Goal: Task Accomplishment & Management: Use online tool/utility

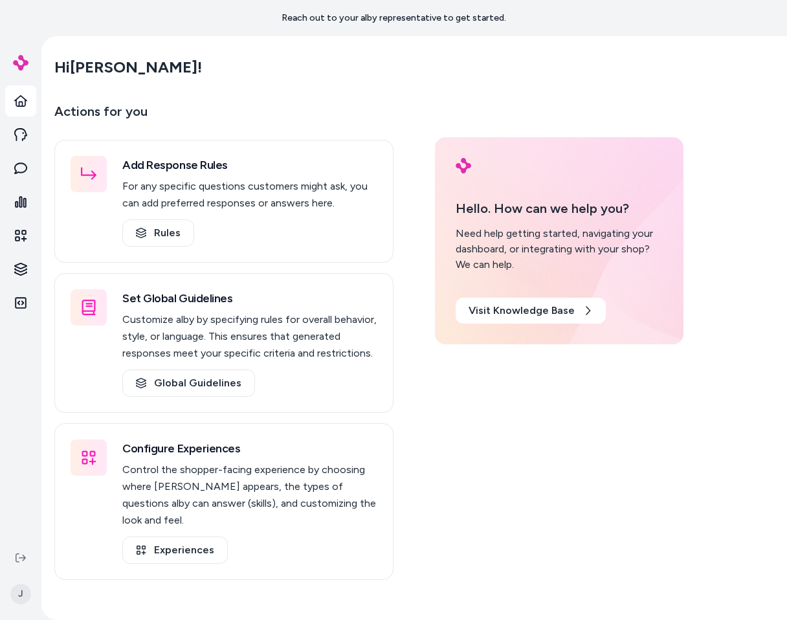
click at [319, 42] on main "Hi [PERSON_NAME] ! Actions for you Add Response Rules For any specific question…" at bounding box center [413, 346] width 745 height 620
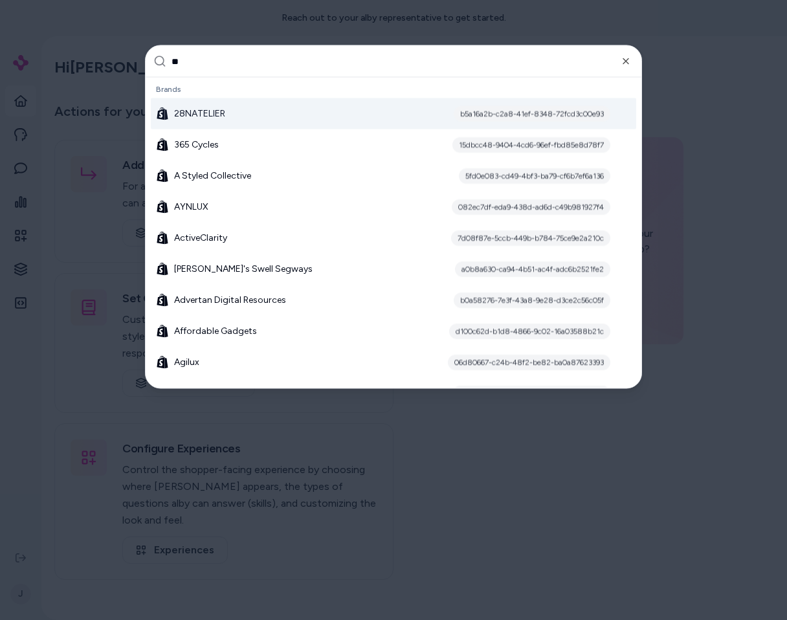
type input "***"
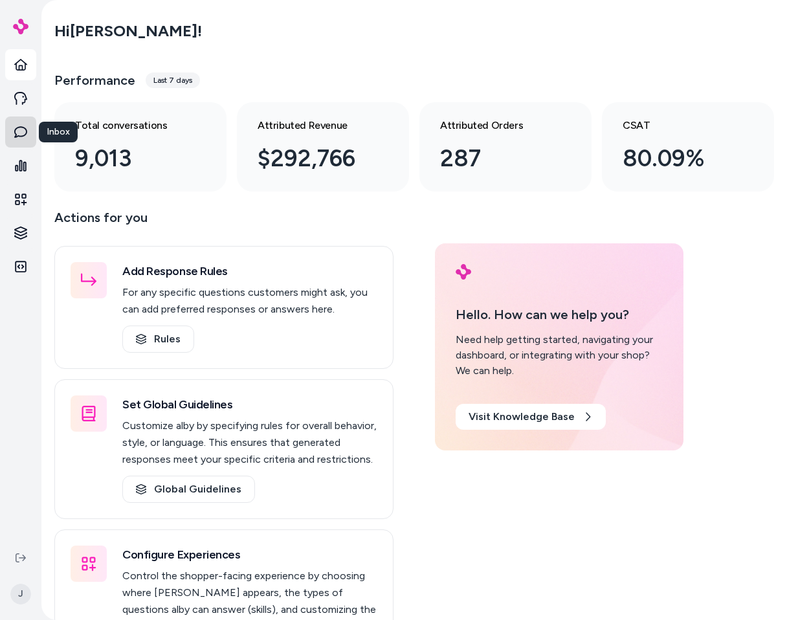
click at [27, 140] on link "Inbox" at bounding box center [20, 131] width 31 height 31
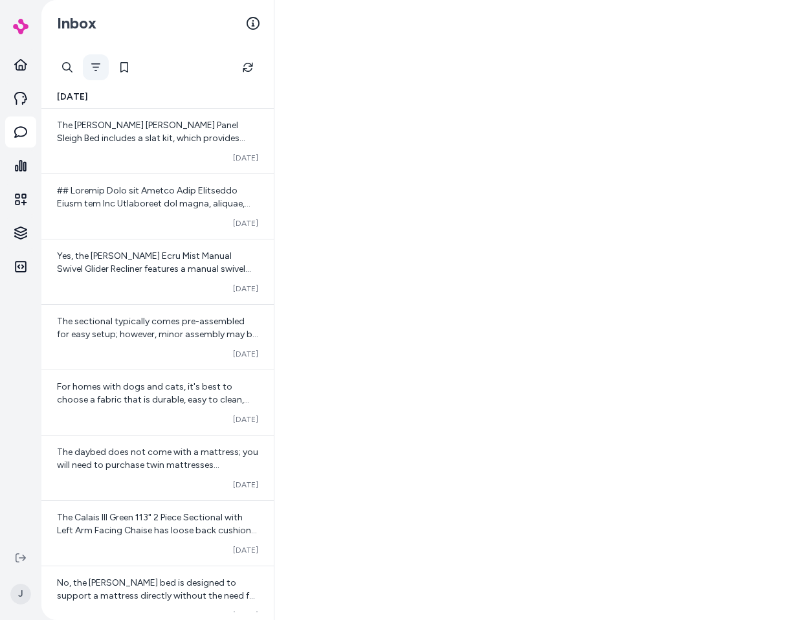
click at [105, 70] on button "Filter" at bounding box center [96, 67] width 26 height 26
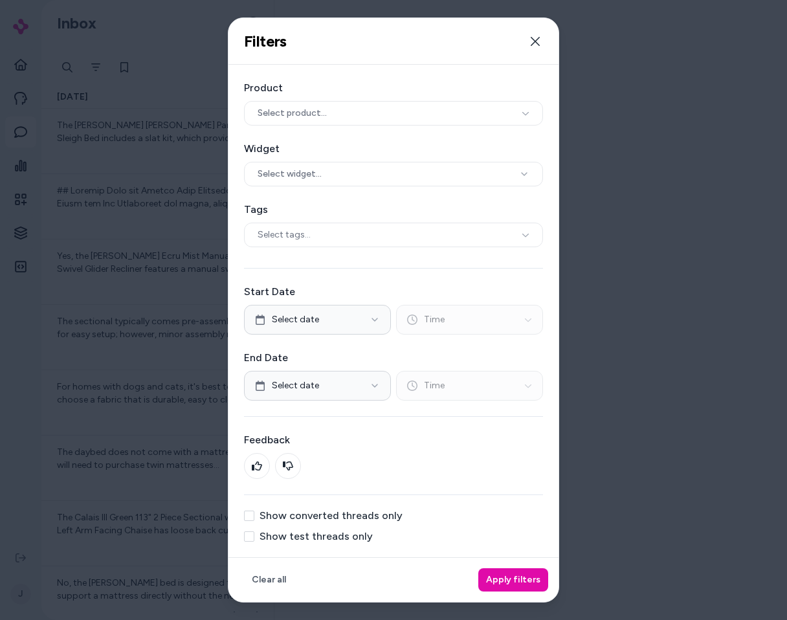
click at [352, 537] on label "Show test threads only" at bounding box center [315, 536] width 113 height 10
click at [254, 537] on button "Show test threads only" at bounding box center [249, 536] width 10 height 10
click at [529, 583] on button "Apply filters" at bounding box center [513, 579] width 70 height 23
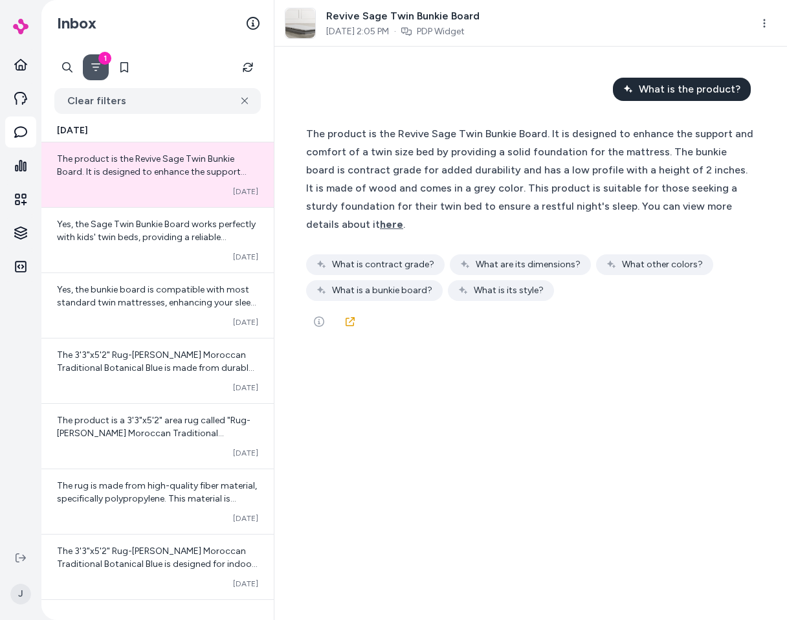
click at [100, 63] on icon "Filter" at bounding box center [95, 67] width 9 height 8
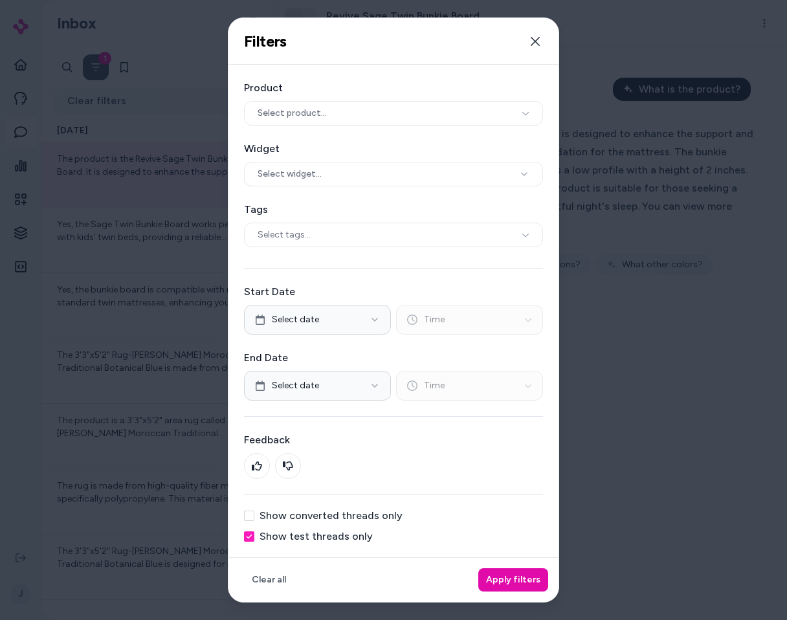
click at [100, 63] on div at bounding box center [393, 310] width 787 height 620
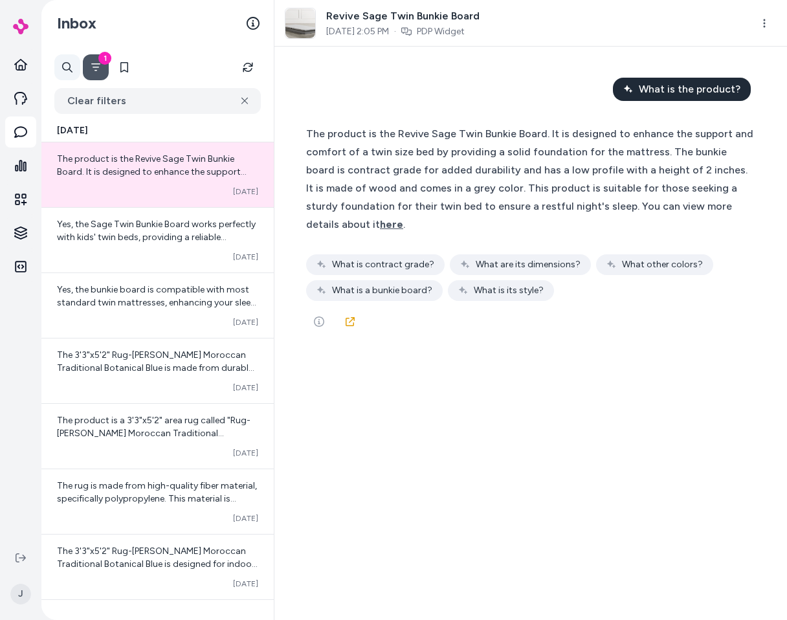
click at [75, 63] on div at bounding box center [67, 67] width 26 height 26
type input "*******"
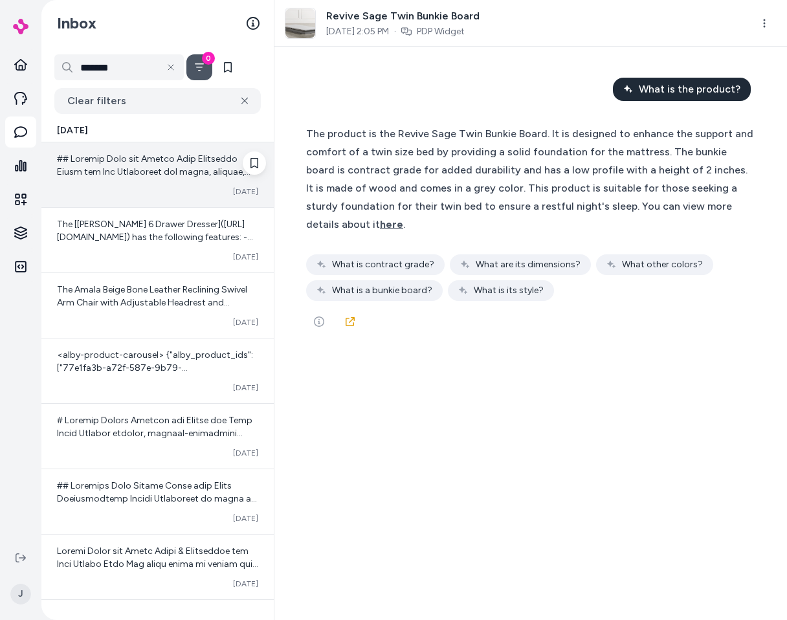
click at [138, 162] on span at bounding box center [157, 540] width 201 height 775
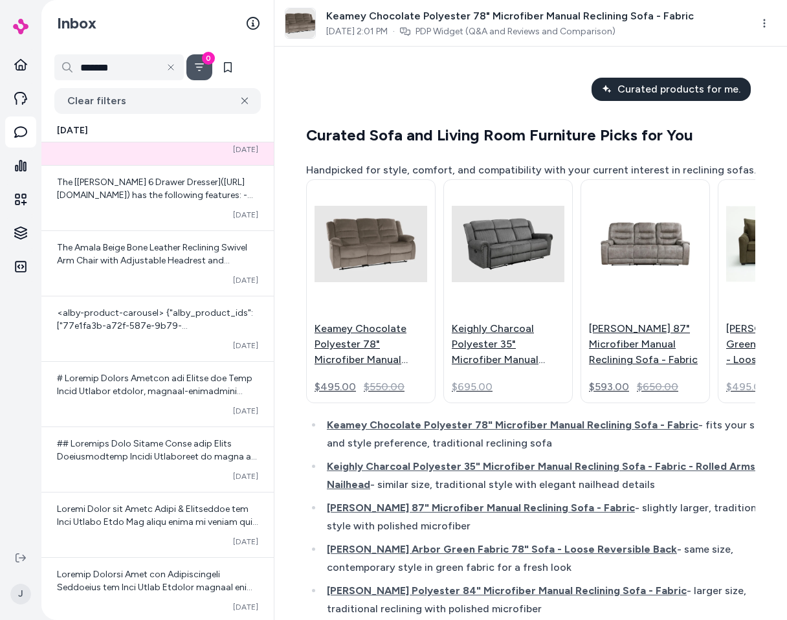
scroll to position [239, 0]
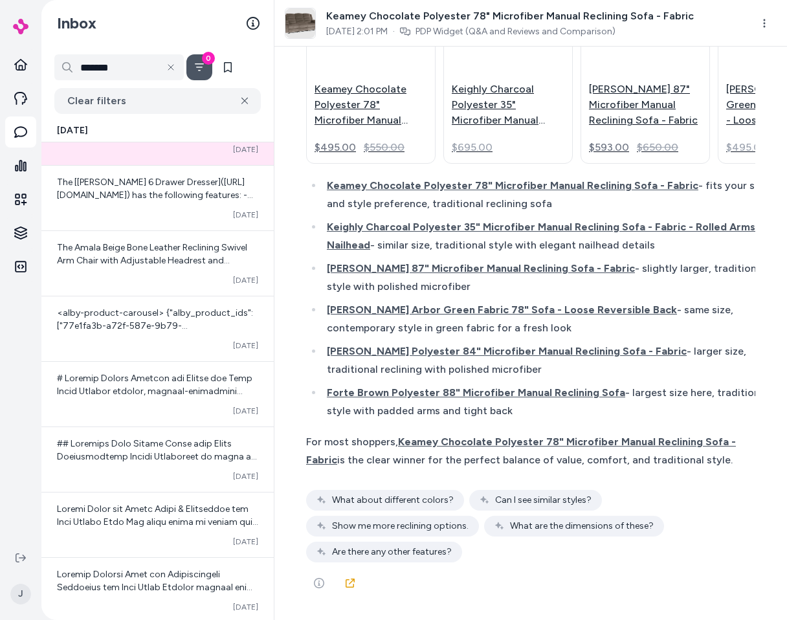
click at [436, 414] on li "Forte Brown Polyester 88" Microfiber Manual Reclining Sofa - largest size here,…" at bounding box center [546, 402] width 446 height 36
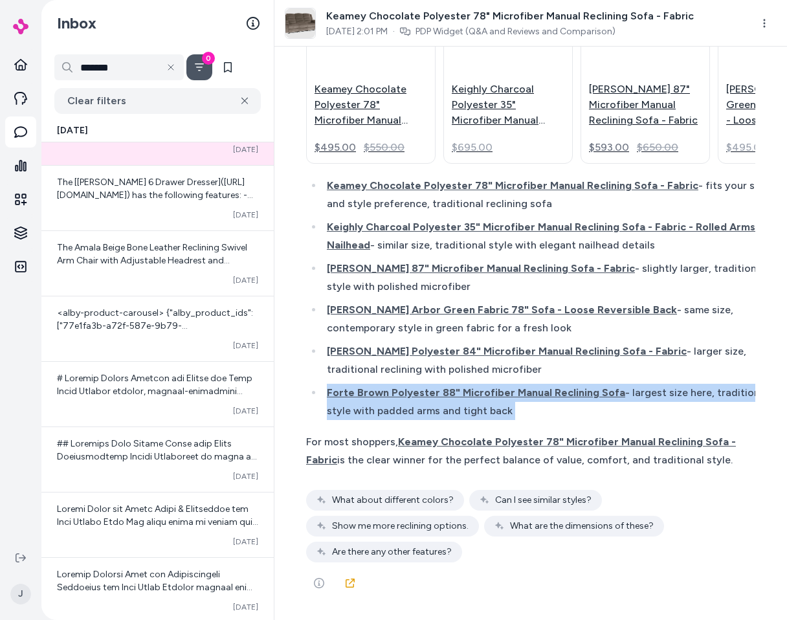
click at [436, 414] on li "Forte Brown Polyester 88" Microfiber Manual Reclining Sofa - largest size here,…" at bounding box center [546, 402] width 446 height 36
click at [442, 405] on li "Forte Brown Polyester 88" Microfiber Manual Reclining Sofa - largest size here,…" at bounding box center [546, 402] width 446 height 36
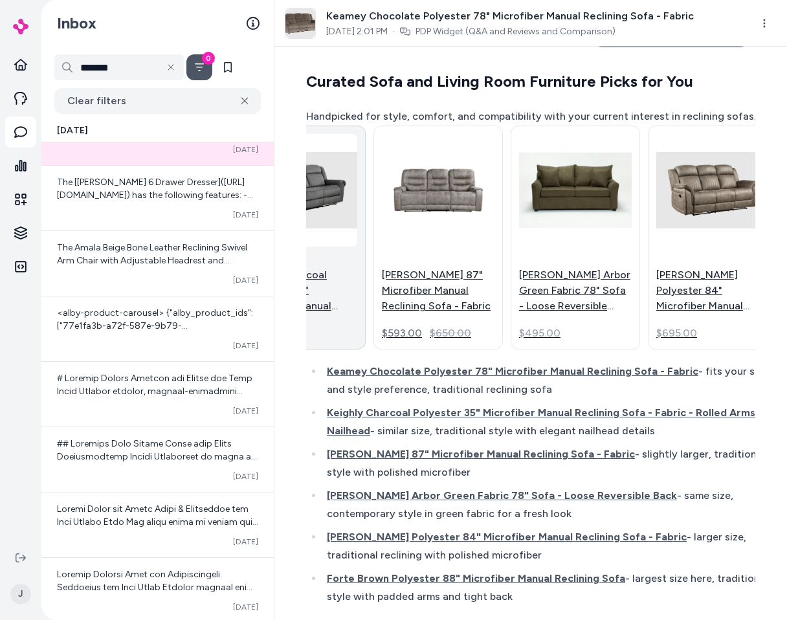
scroll to position [0, 382]
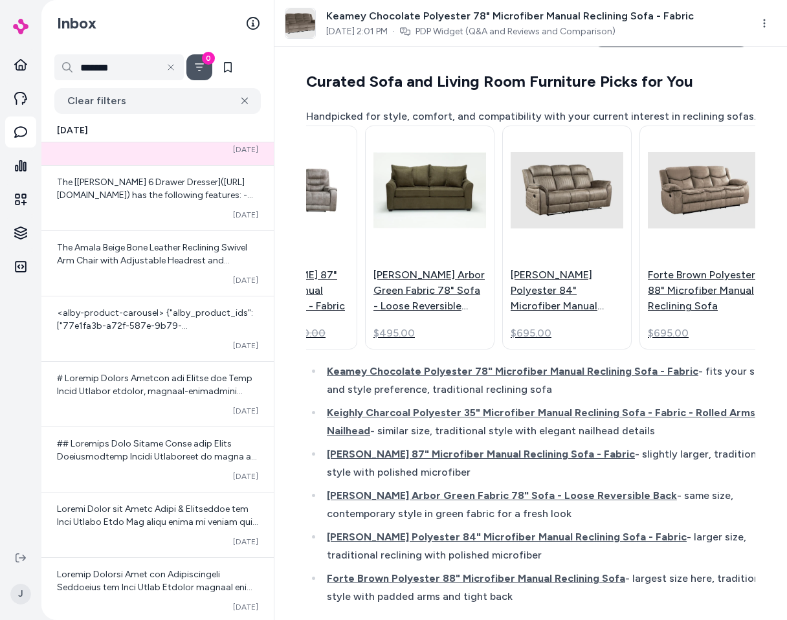
click at [472, 358] on div "Curated Sofa and Living Room Furniture Picks for You Handpicked for style, comf…" at bounding box center [537, 363] width 463 height 584
